Goal: Check status

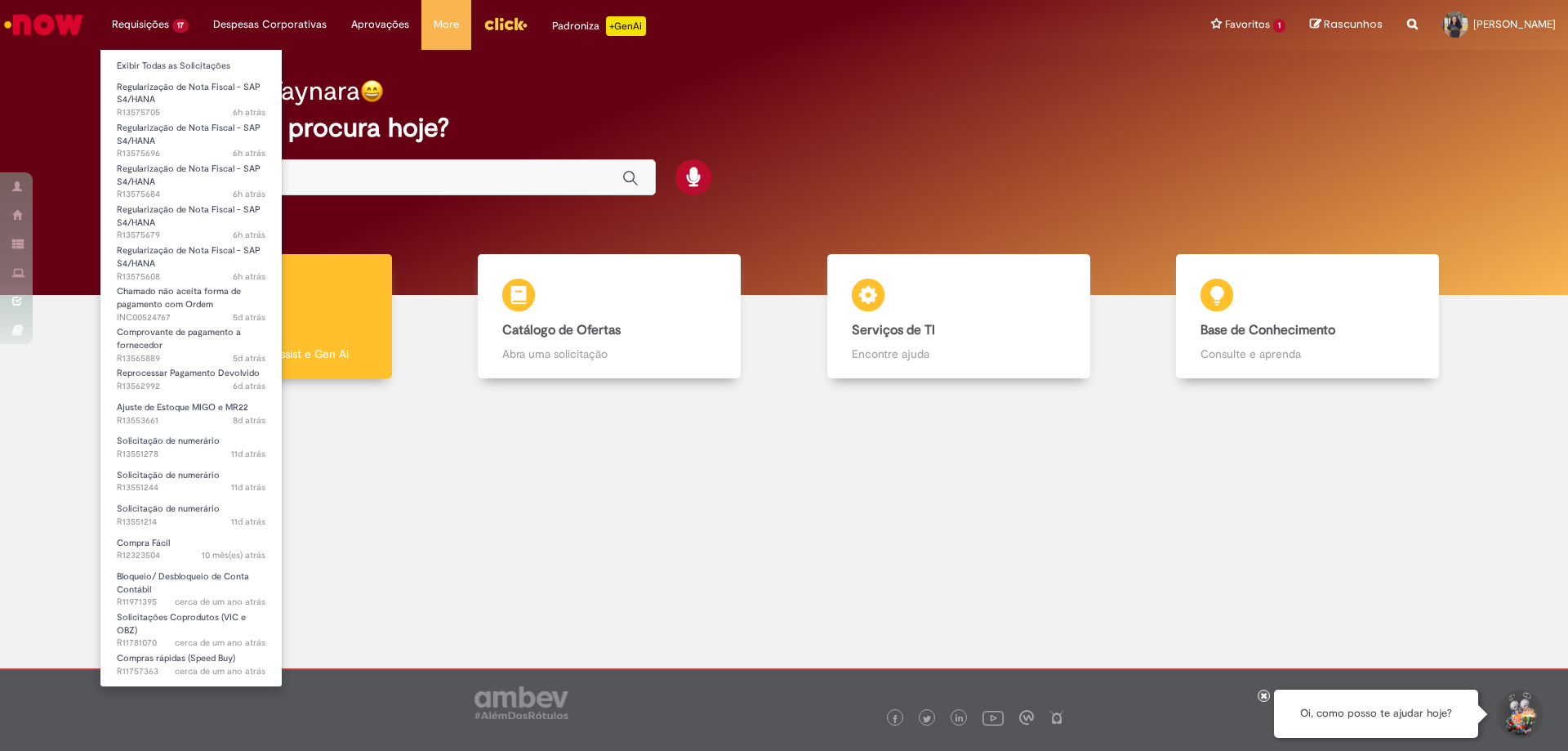
click at [146, 56] on li "Exibir Todas as Solicitações" at bounding box center [191, 65] width 181 height 21
click at [163, 76] on li "Regularização de Nota Fiscal - SAP S4/HANA 6h atrás 6 horas atrás R13575705" at bounding box center [191, 94] width 181 height 38
click at [172, 73] on link "Exibir Todas as Solicitações" at bounding box center [191, 66] width 181 height 18
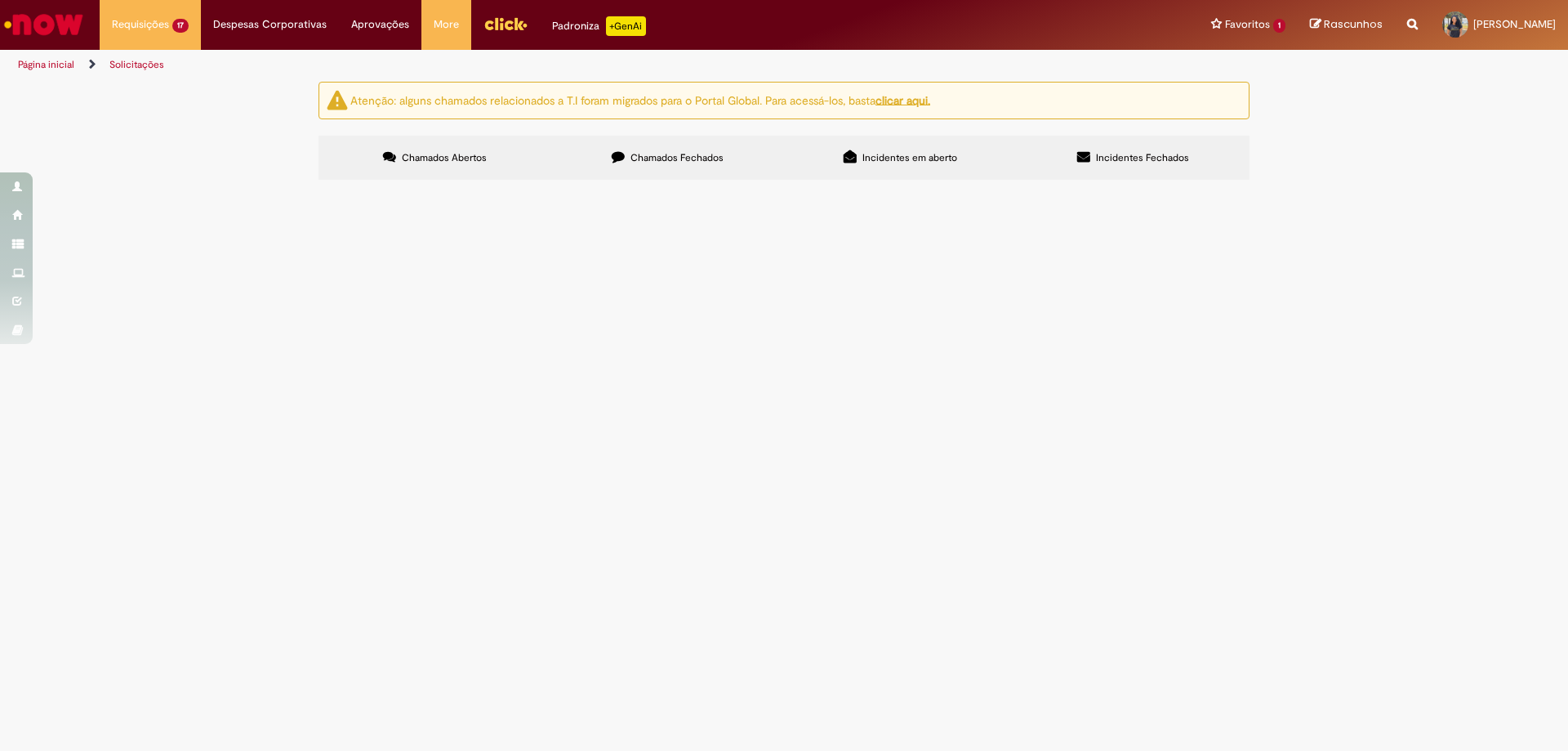
click at [665, 152] on span "Chamados Fechados" at bounding box center [676, 157] width 93 height 13
click at [0, 0] on section "Itens solicitados Exportar como PDF Exportar como Excel Exportar como CSV Itens…" at bounding box center [0, 0] width 0 height 0
click at [464, 136] on div "Chamados Abertos Chamados Fechados Incidentes em aberto Incidentes Fechados Ite…" at bounding box center [784, 136] width 932 height 0
click at [510, 136] on div "Chamados Abertos Chamados Fechados Incidentes em aberto Incidentes Fechados Ite…" at bounding box center [784, 136] width 932 height 0
click at [500, 146] on label "Chamados Abertos" at bounding box center [435, 158] width 233 height 44
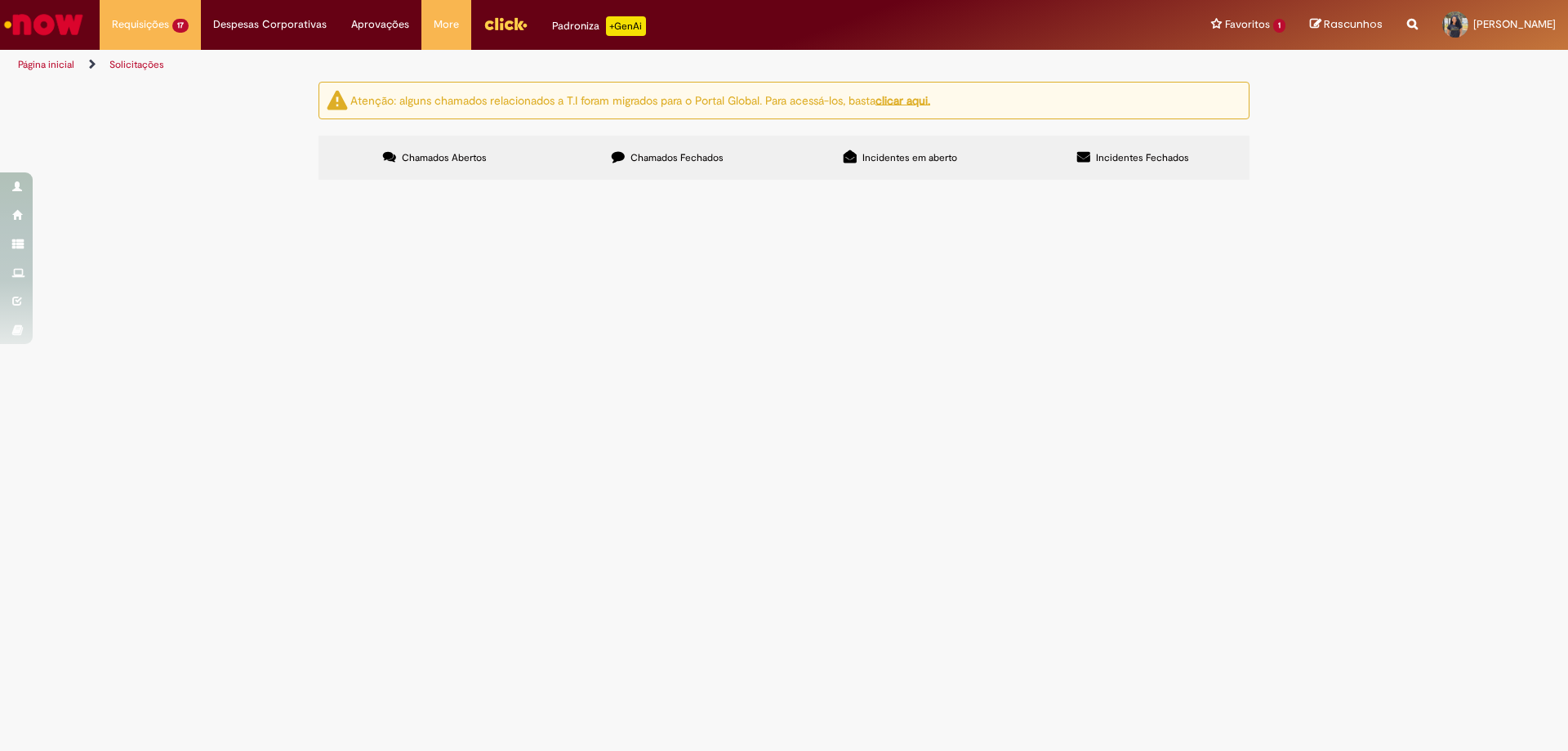
click at [637, 166] on label "Chamados Fechados" at bounding box center [668, 158] width 233 height 44
click at [0, 0] on span "Pagamento de serviço de industrializaçao de malte que ficou com saldo errado po…" at bounding box center [0, 0] width 0 height 0
click at [0, 0] on img at bounding box center [0, 0] width 0 height 0
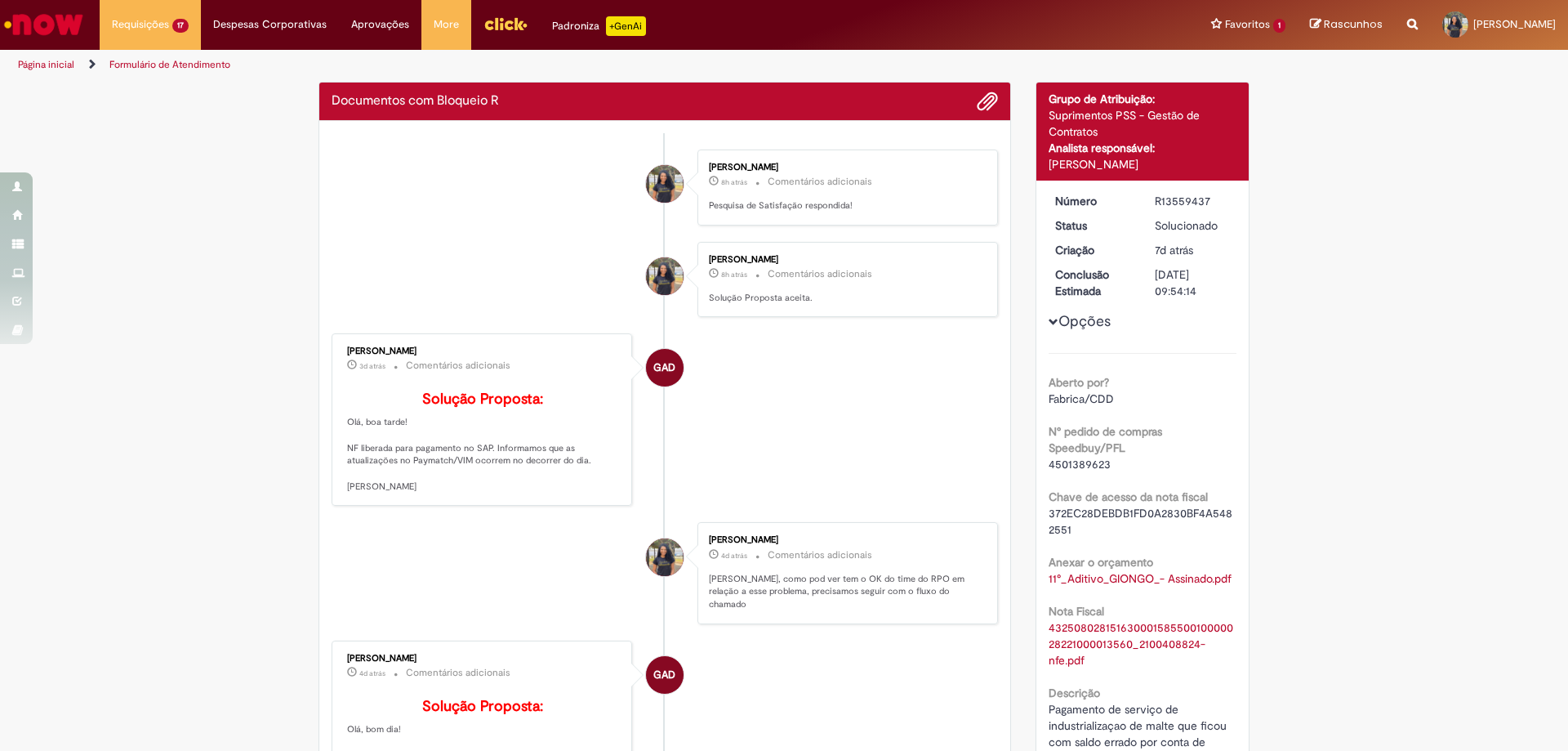
click at [903, 303] on p "Solução Proposta aceita." at bounding box center [845, 298] width 272 height 13
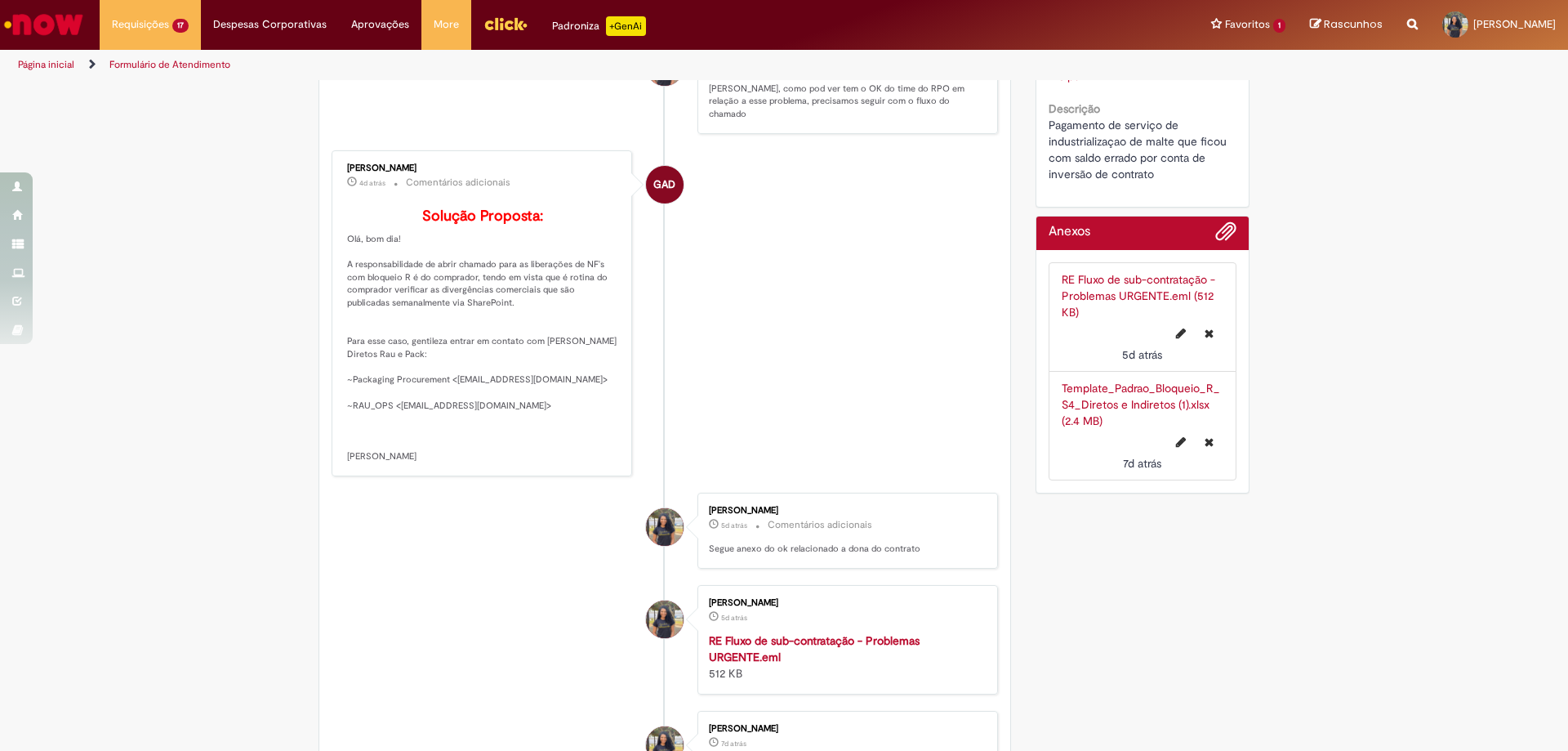
scroll to position [339, 0]
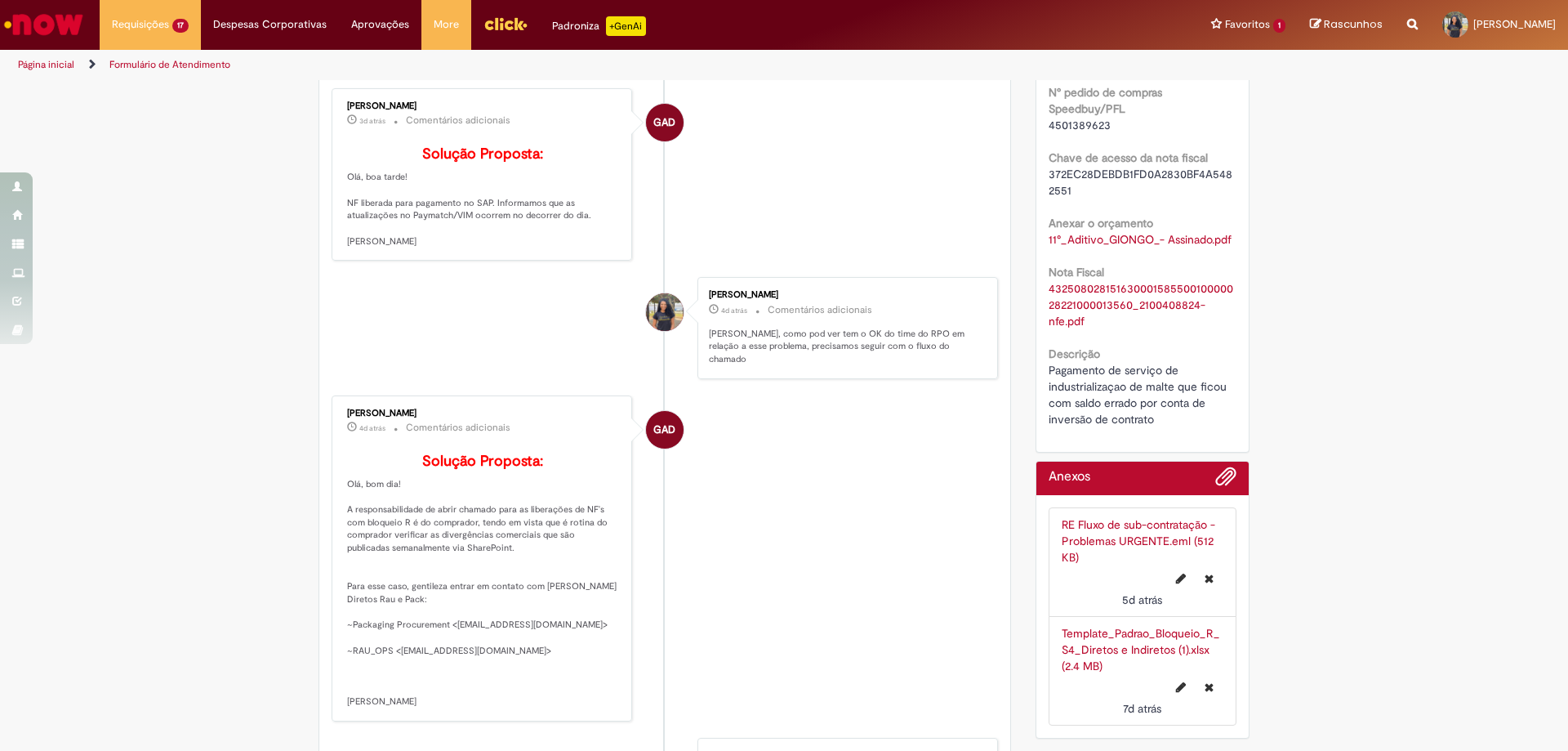
click at [1089, 300] on link "43250802815163000158550010000028221000013560_2100408824-nfe.pdf" at bounding box center [1141, 304] width 185 height 47
